Goal: Check status: Check status

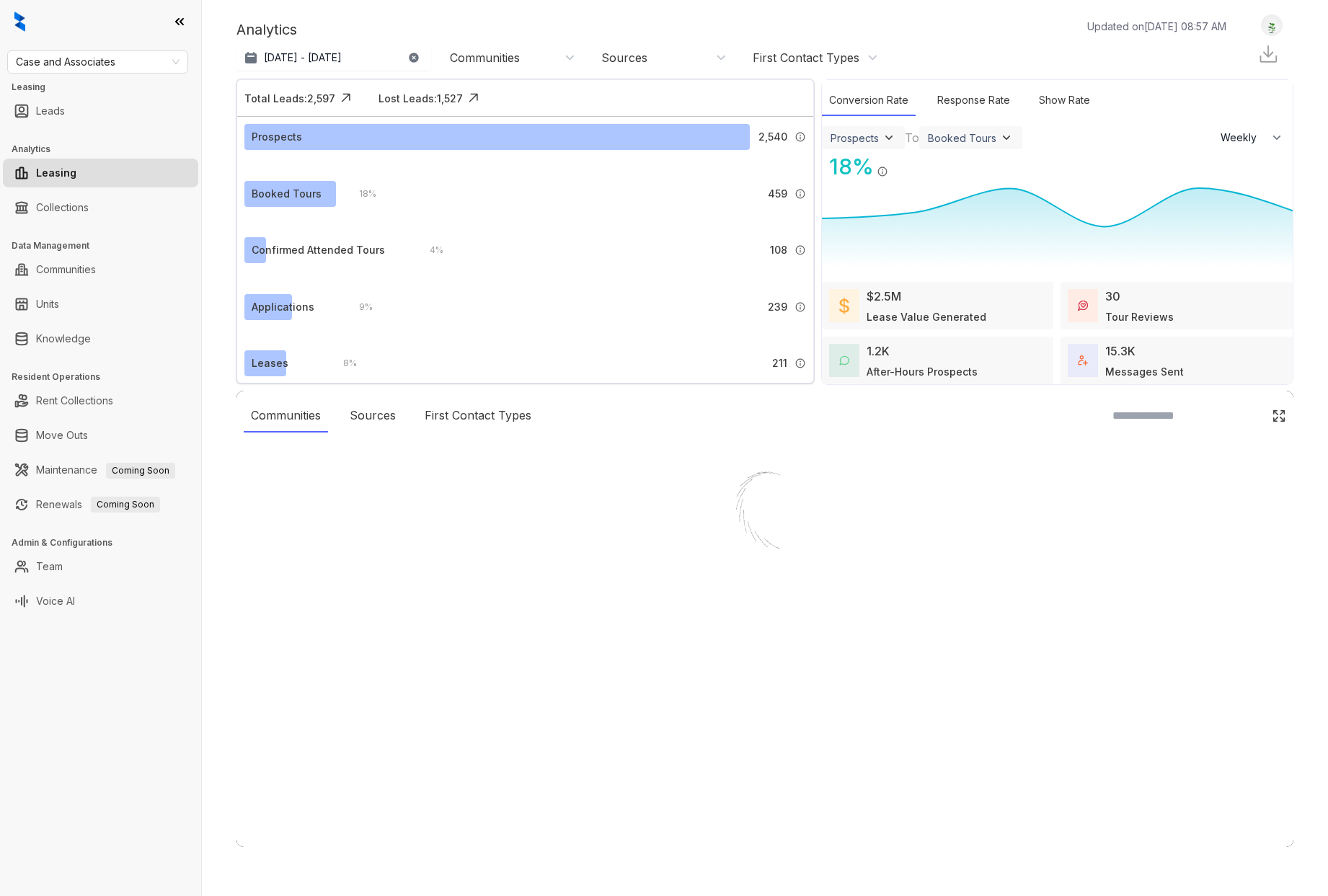
select select "******"
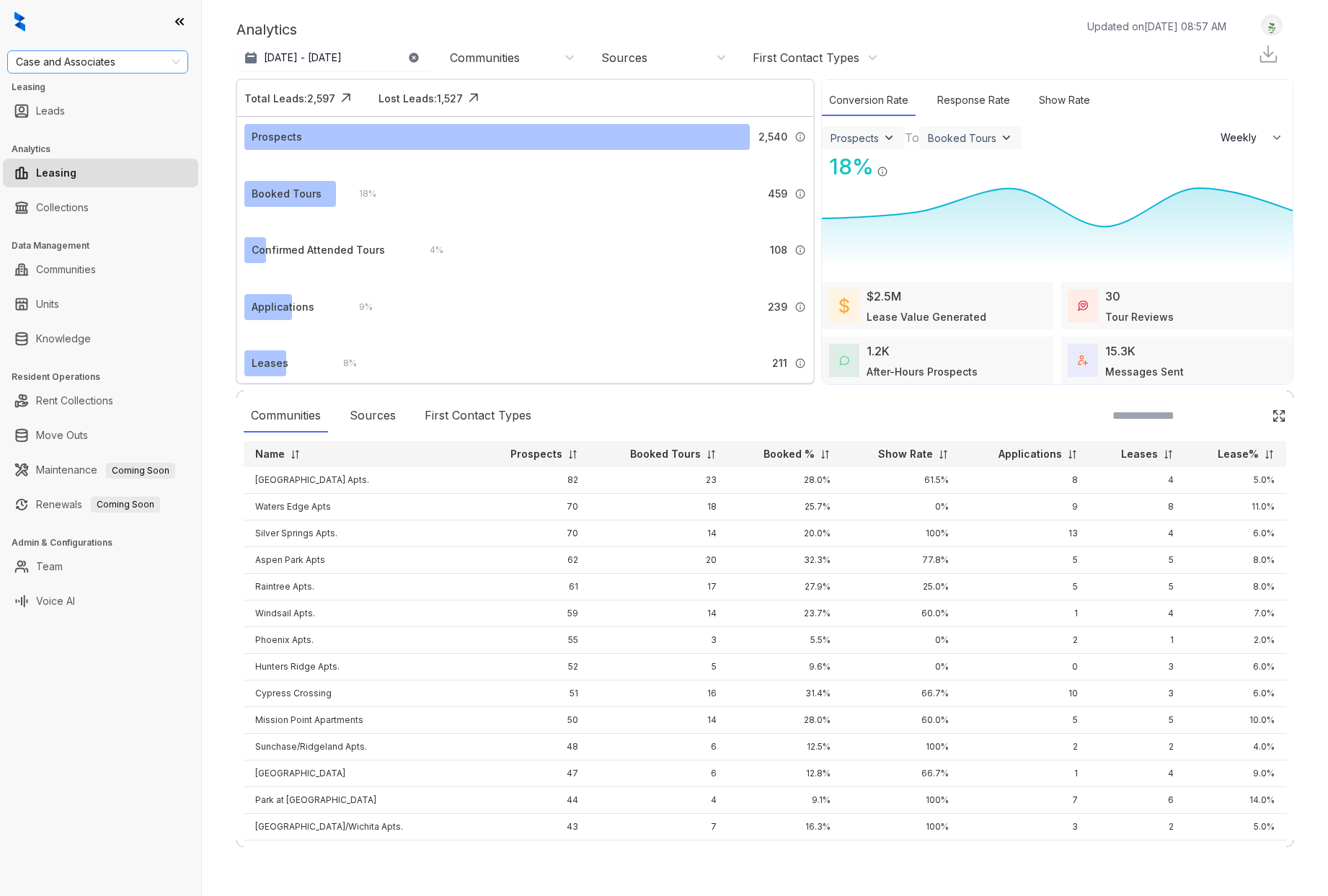
click at [169, 58] on span "Case and Associates" at bounding box center [97, 62] width 163 height 22
drag, startPoint x: 184, startPoint y: 103, endPoint x: 175, endPoint y: 181, distance: 78.5
click at [177, 183] on div "LDG LDG Gateway LDG Multifamily Magnolia Capital Magnolia Capital (Yardi) Mains…" at bounding box center [97, 172] width 175 height 185
click at [134, 187] on div "Mainstreet [GEOGRAPHIC_DATA]" at bounding box center [97, 191] width 158 height 16
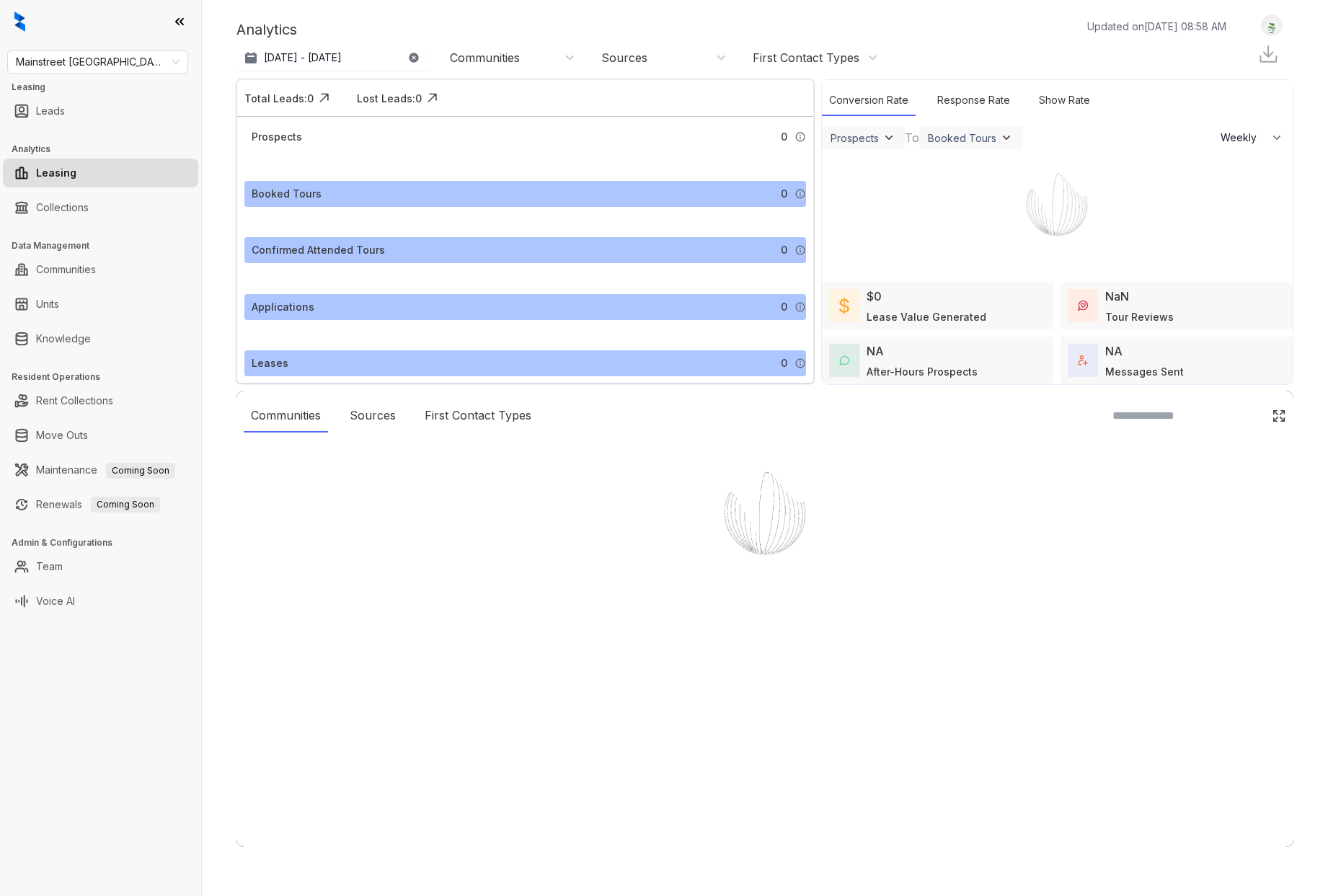
select select "******"
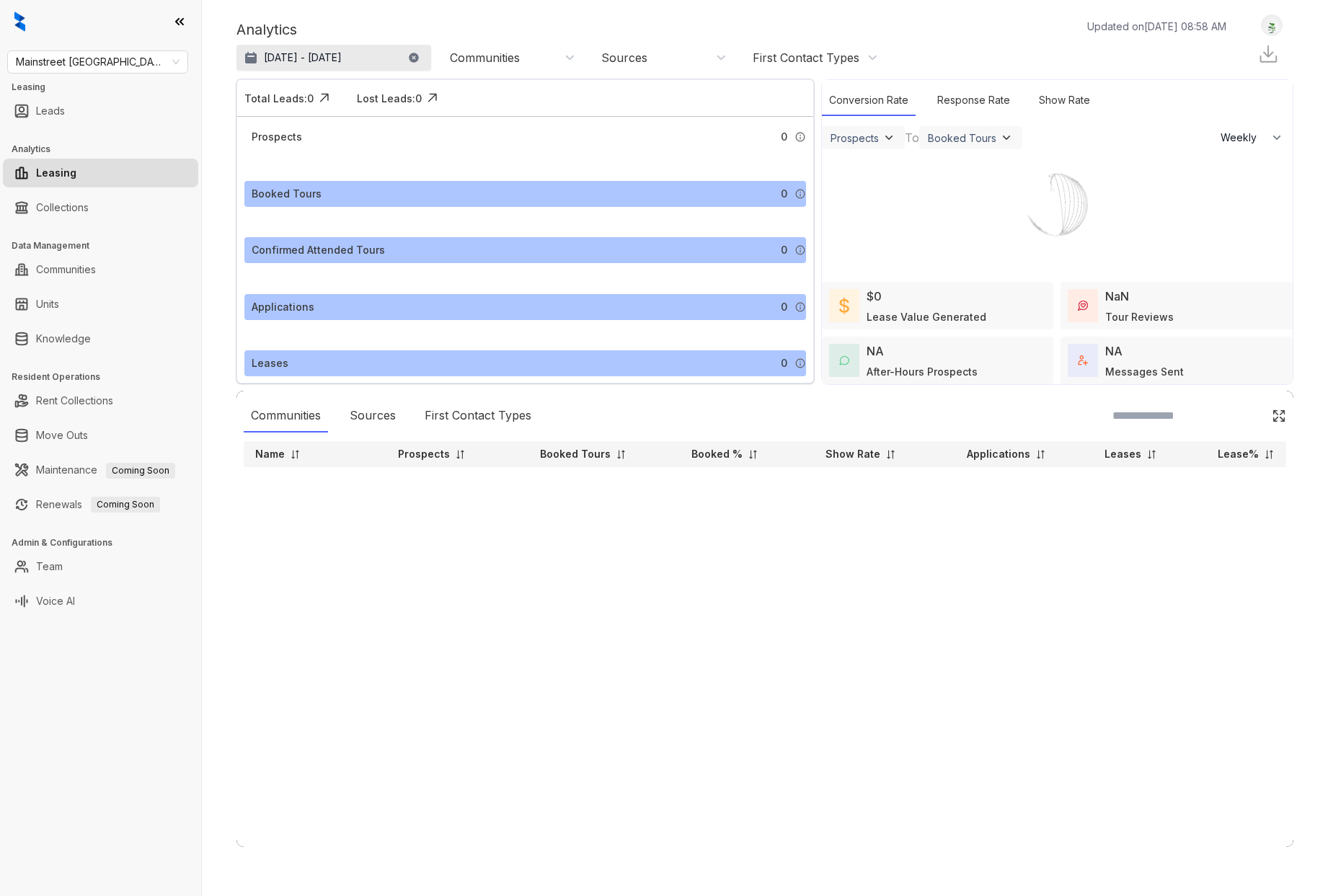
click at [299, 57] on p "[DATE] - [DATE]" at bounding box center [302, 58] width 78 height 14
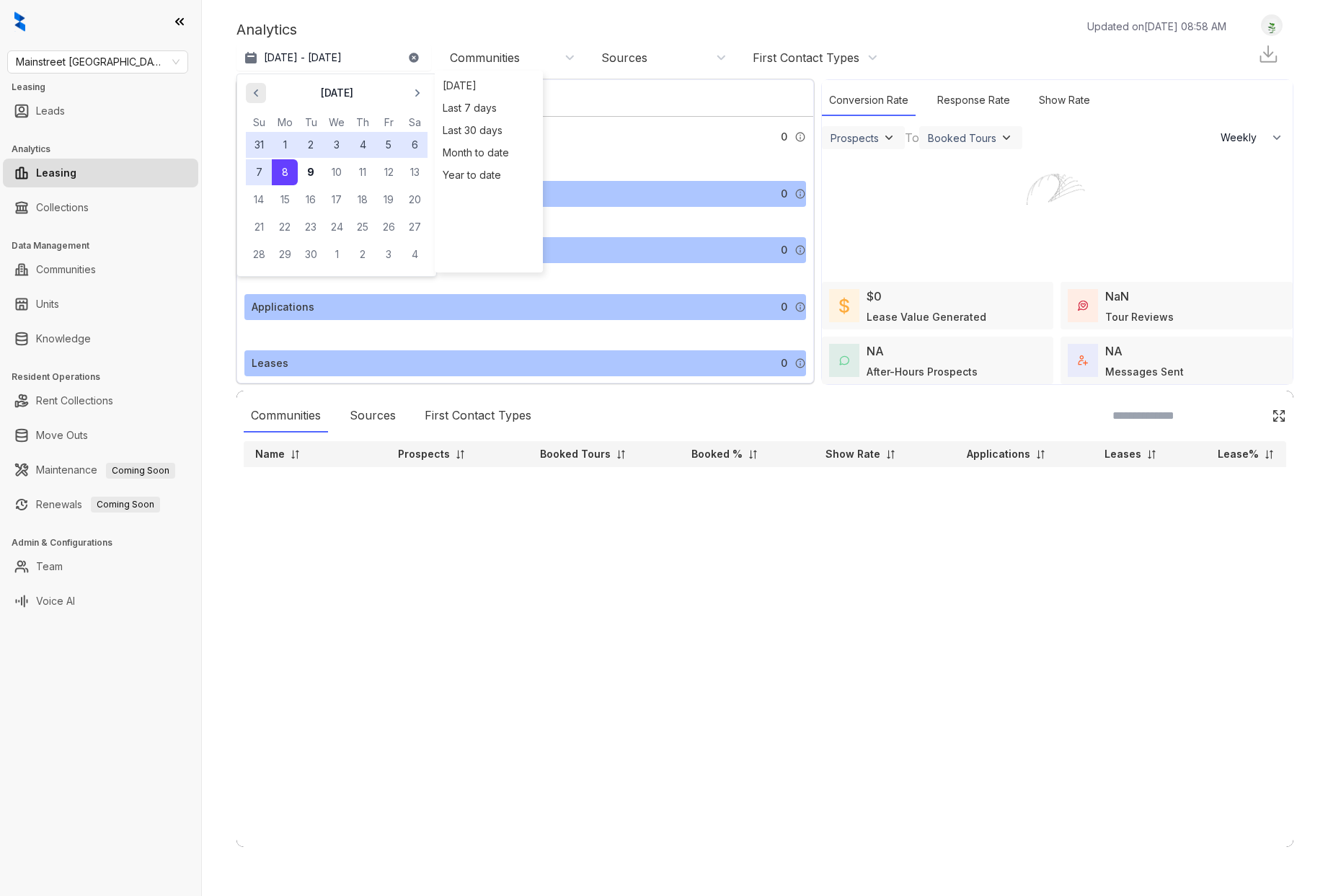
click at [266, 99] on span "button" at bounding box center [256, 92] width 23 height 23
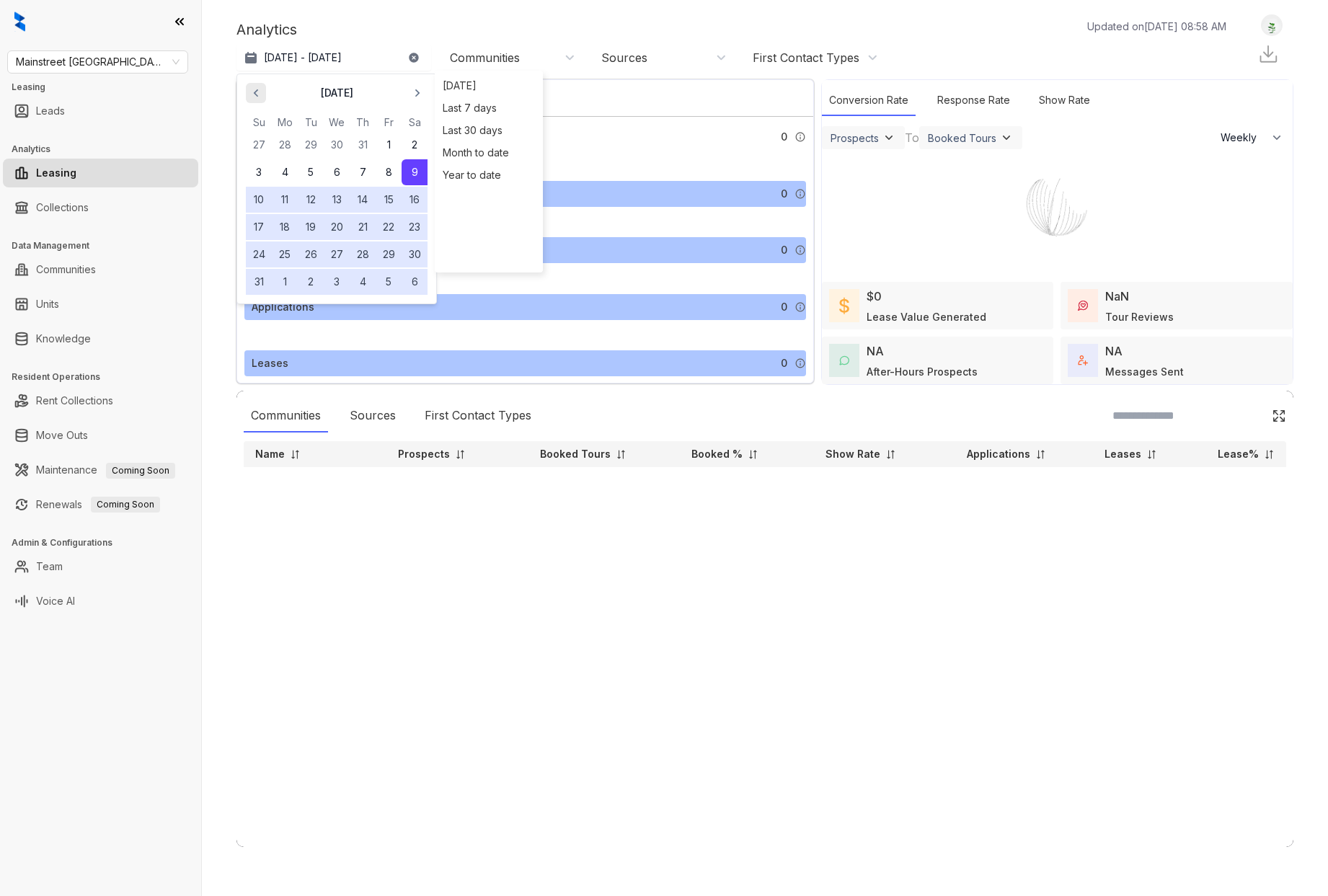
click at [263, 98] on span "button" at bounding box center [256, 92] width 23 height 23
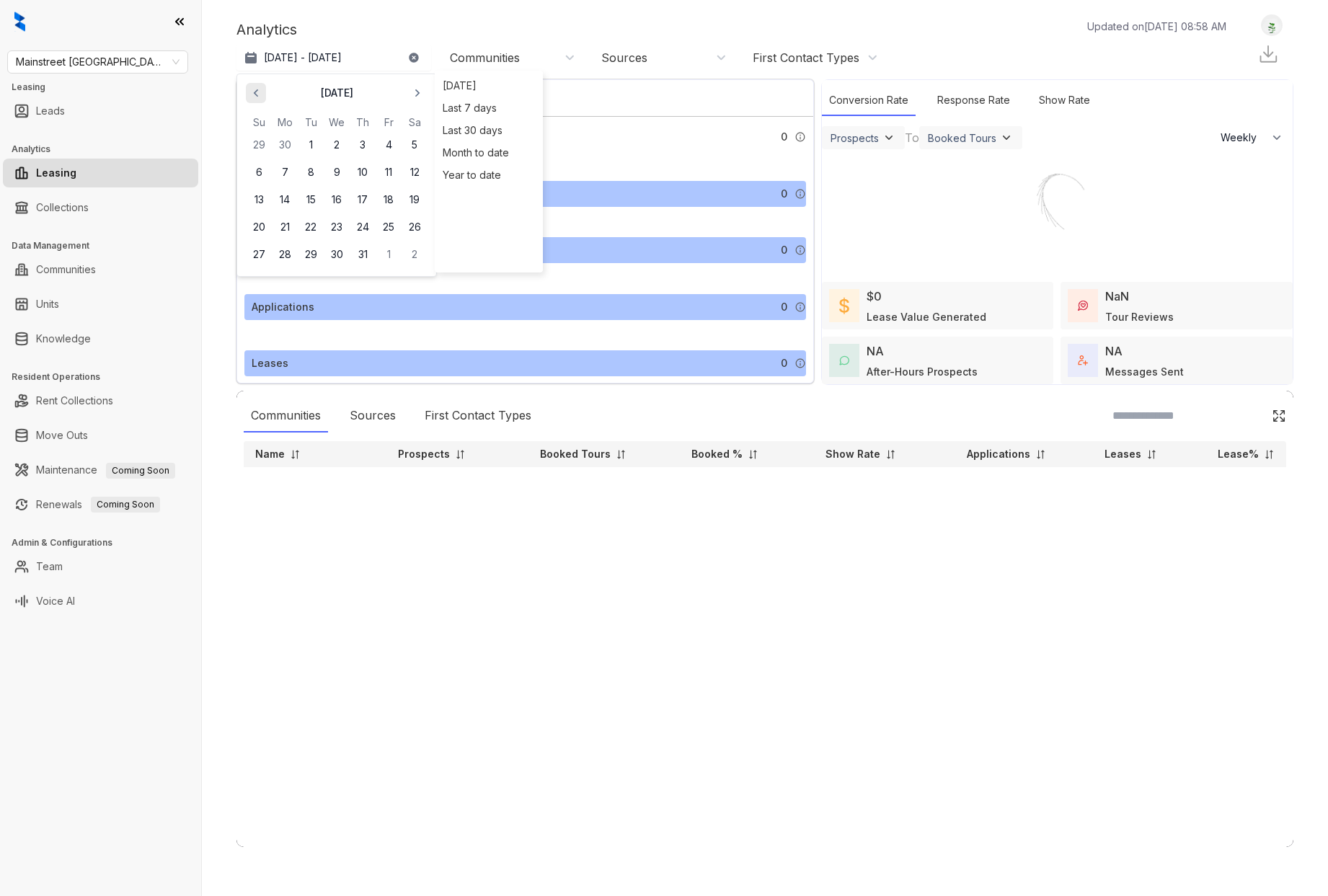
click at [263, 98] on span "button" at bounding box center [256, 92] width 23 height 23
click at [258, 147] on button "1" at bounding box center [258, 145] width 26 height 26
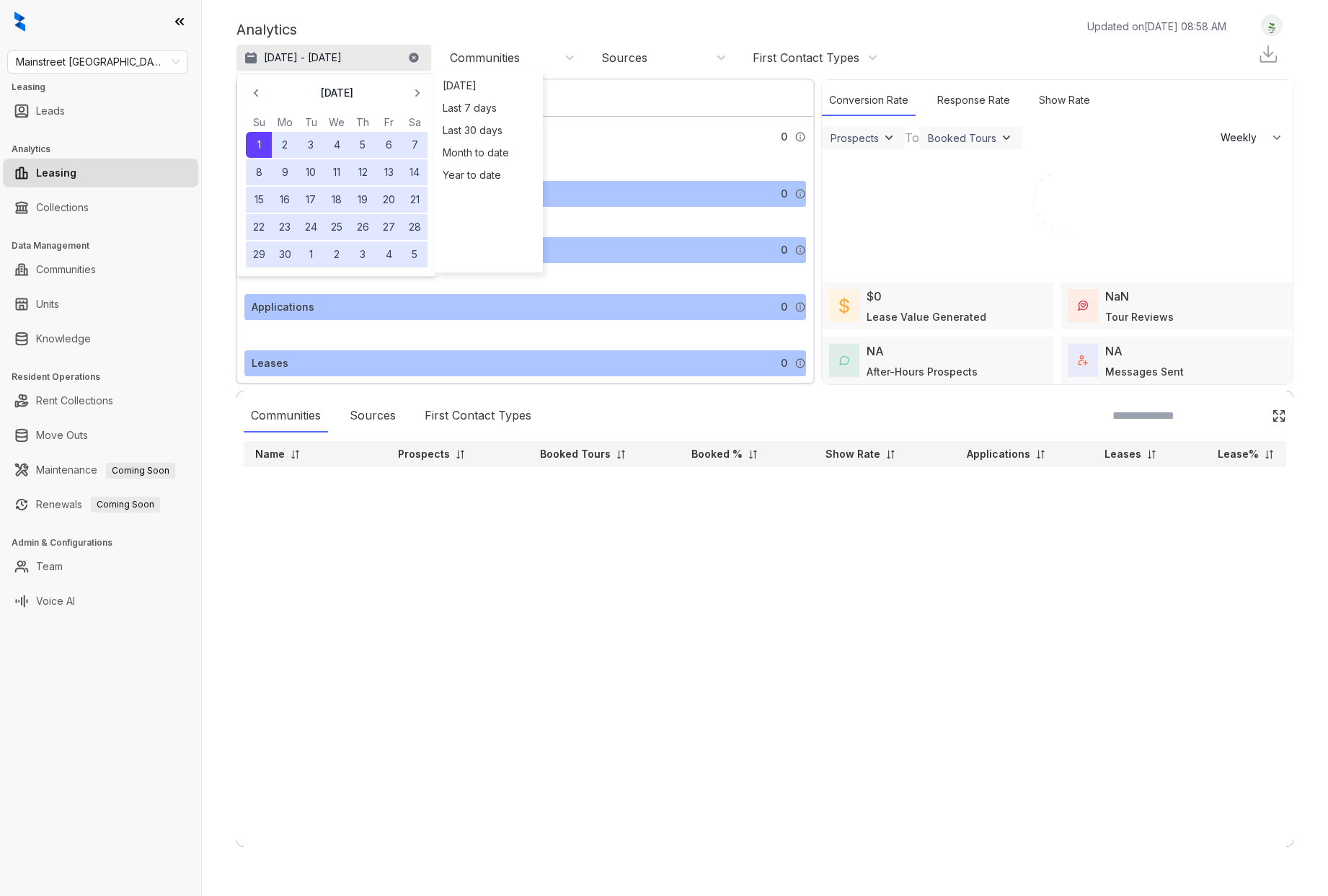
click at [341, 57] on p "[DATE] - [DATE]" at bounding box center [302, 58] width 78 height 14
